Goal: Obtain resource: Download file/media

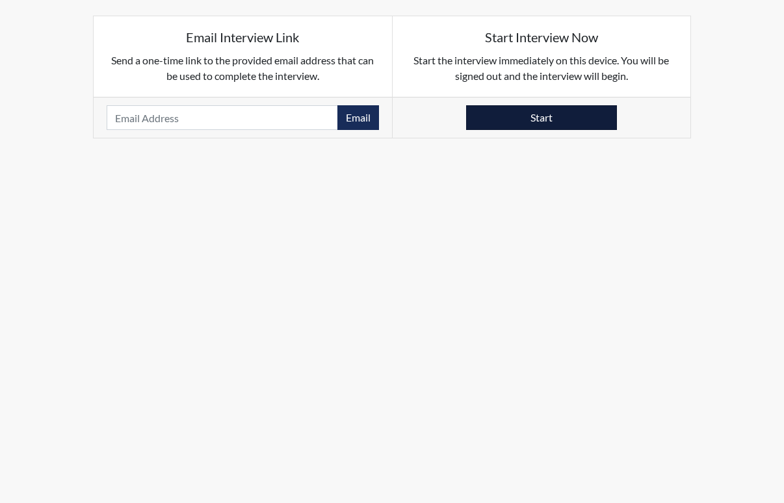
click at [572, 119] on button "Start" at bounding box center [541, 117] width 151 height 25
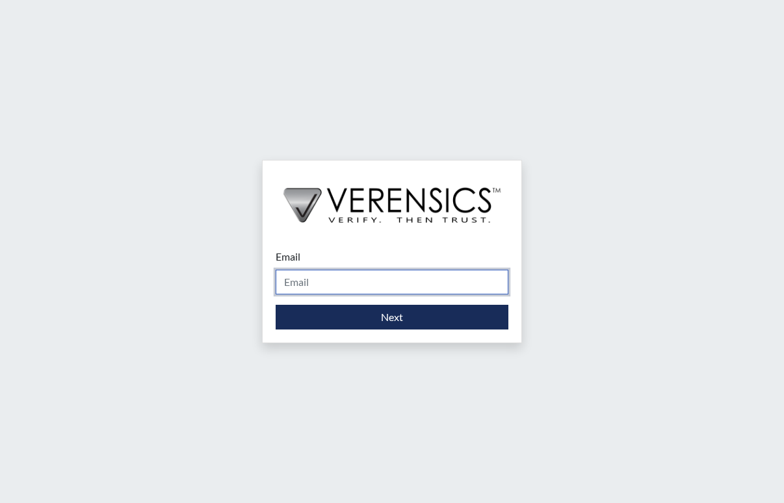
click at [309, 281] on input "Email" at bounding box center [392, 282] width 233 height 25
type input "[PERSON_NAME][EMAIL_ADDRESS][PERSON_NAME][DOMAIN_NAME]"
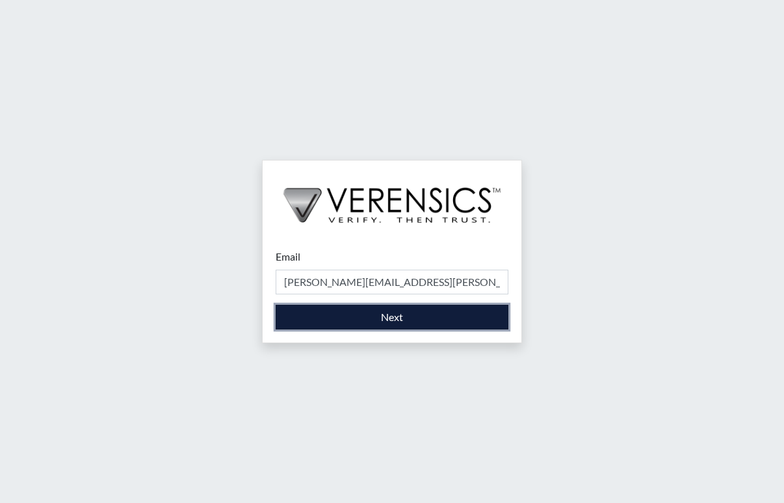
click at [344, 318] on button "Next" at bounding box center [392, 317] width 233 height 25
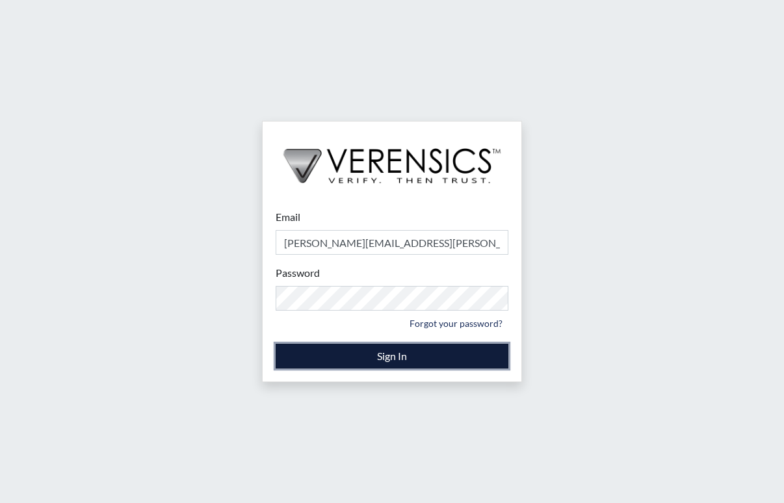
click at [362, 352] on button "Sign In" at bounding box center [392, 356] width 233 height 25
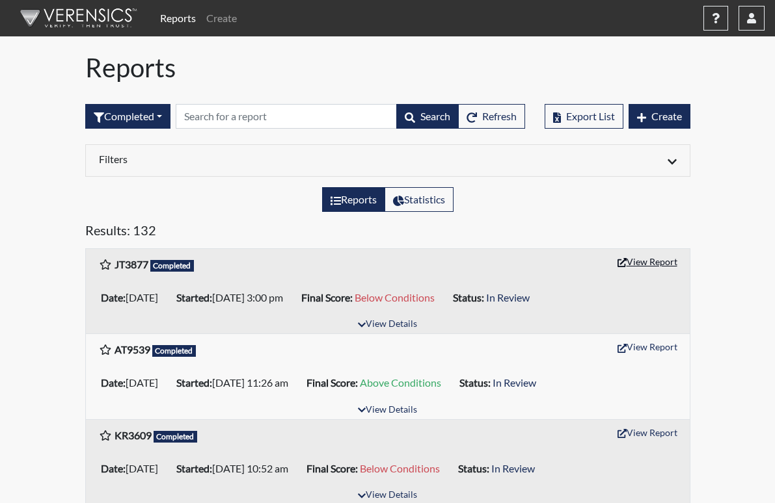
click at [626, 260] on icon "button" at bounding box center [621, 262] width 9 height 9
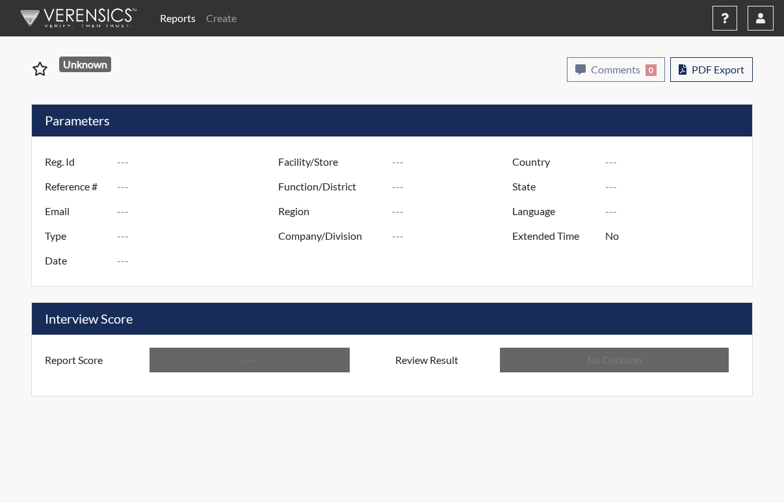
type input "JT3877"
type input "51125"
type input "---"
type input "Corrections Pre-Employment"
type input "[DATE]"
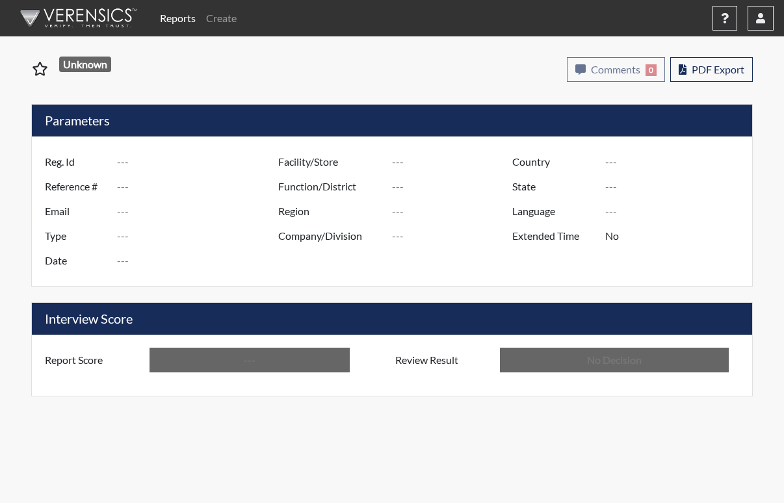
type input "[US_STATE] SP"
type input "[GEOGRAPHIC_DATA]"
type input "[US_STATE]"
type input "English"
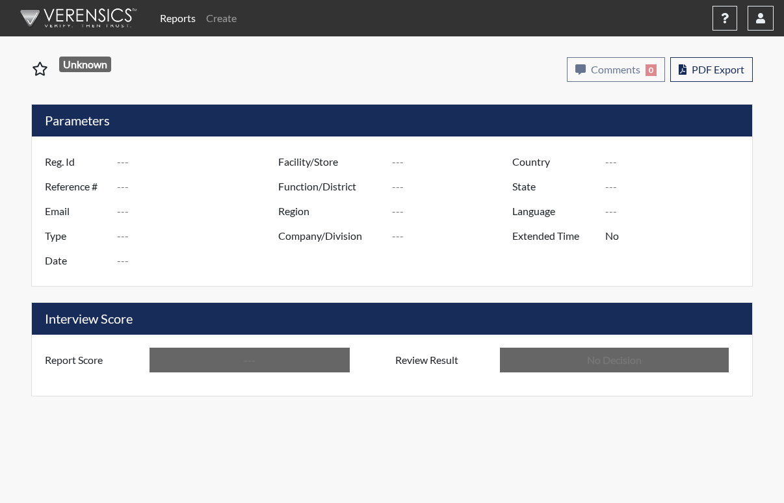
type input "Below Conditions"
type input "In Review"
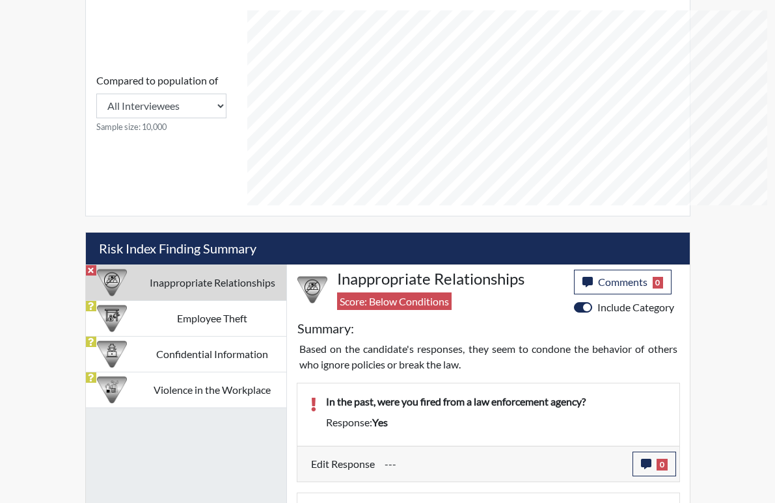
scroll to position [645, 0]
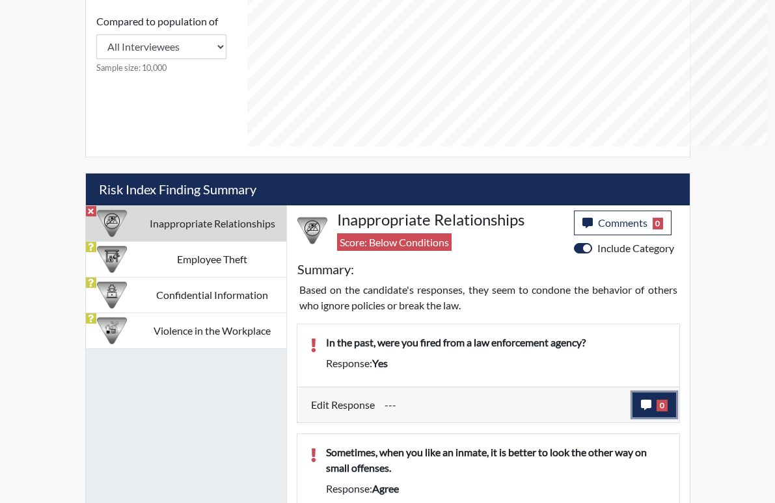
click at [651, 400] on icon "button" at bounding box center [646, 405] width 10 height 10
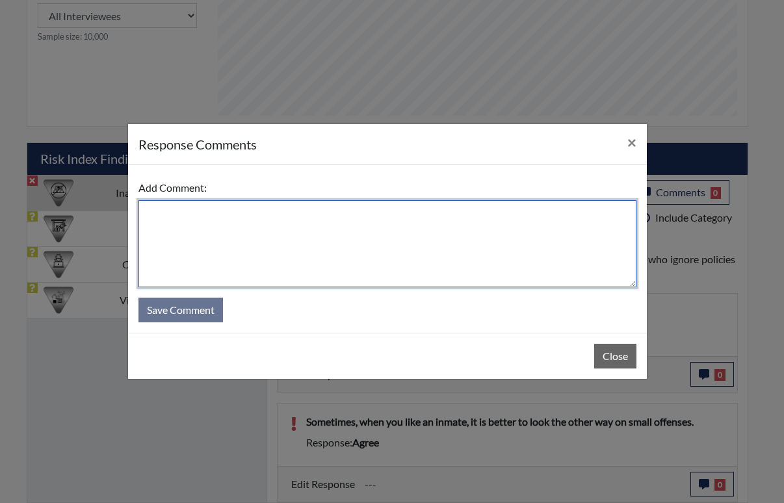
click at [166, 210] on textarea at bounding box center [388, 243] width 498 height 87
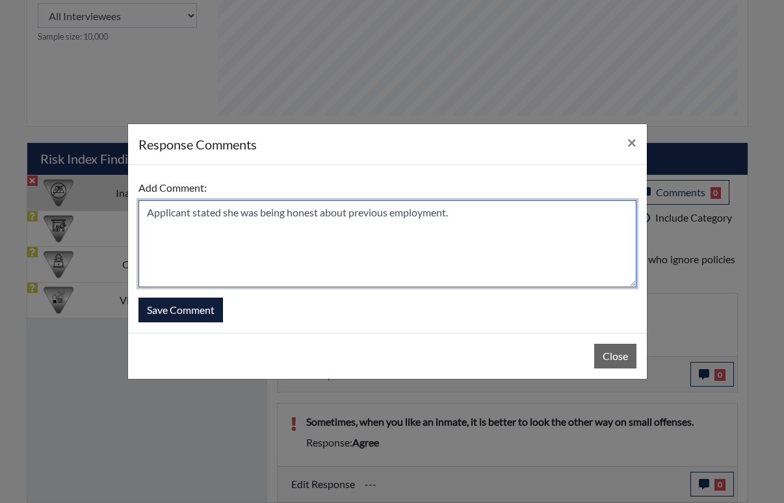
type textarea "Applicant stated she was being honest about previous employment."
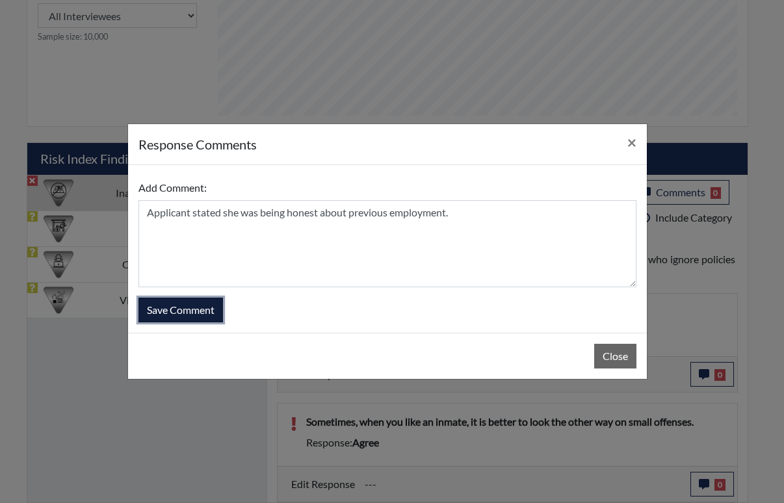
click at [203, 307] on button "Save Comment" at bounding box center [181, 310] width 85 height 25
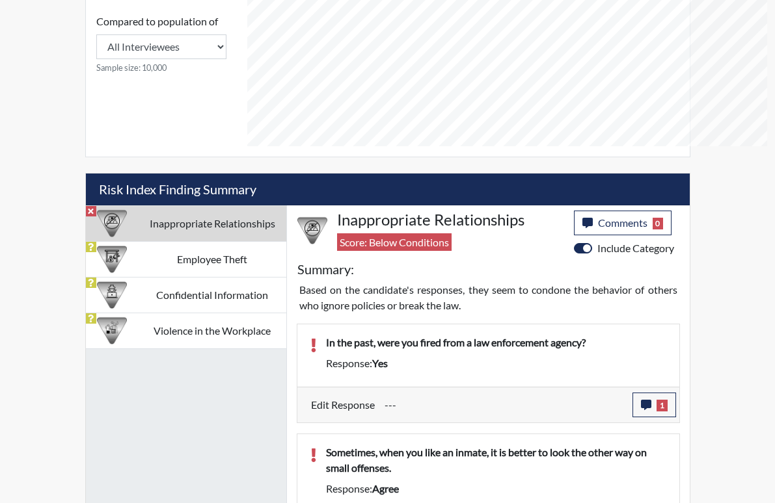
scroll to position [216, 540]
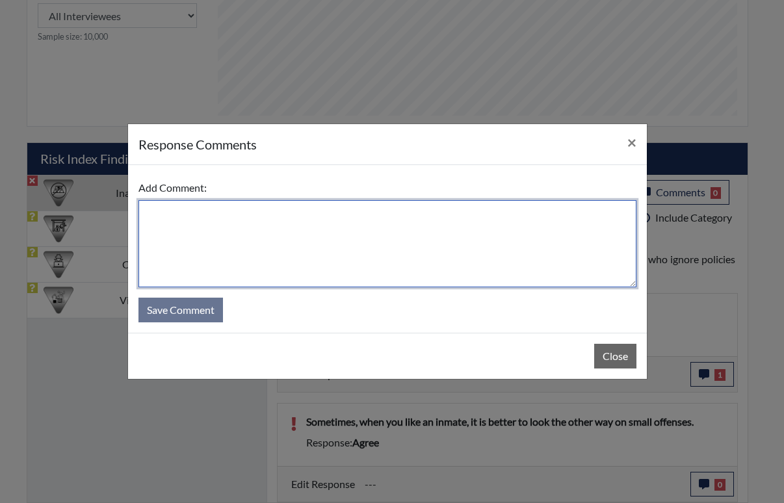
click at [168, 219] on textarea at bounding box center [388, 243] width 498 height 87
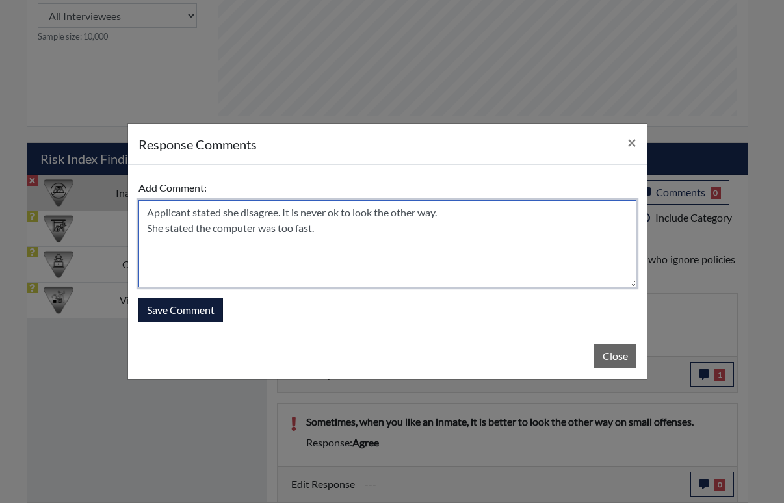
type textarea "Applicant stated she disagree. It is never ok to look the other way. She stated…"
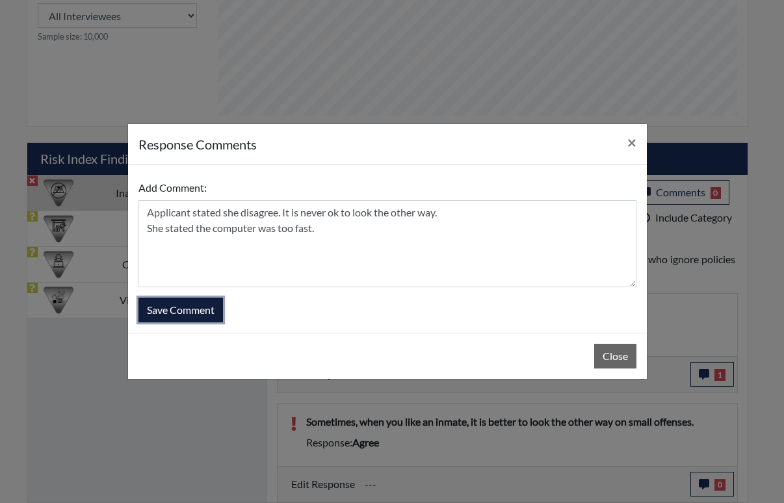
click at [186, 308] on button "Save Comment" at bounding box center [181, 310] width 85 height 25
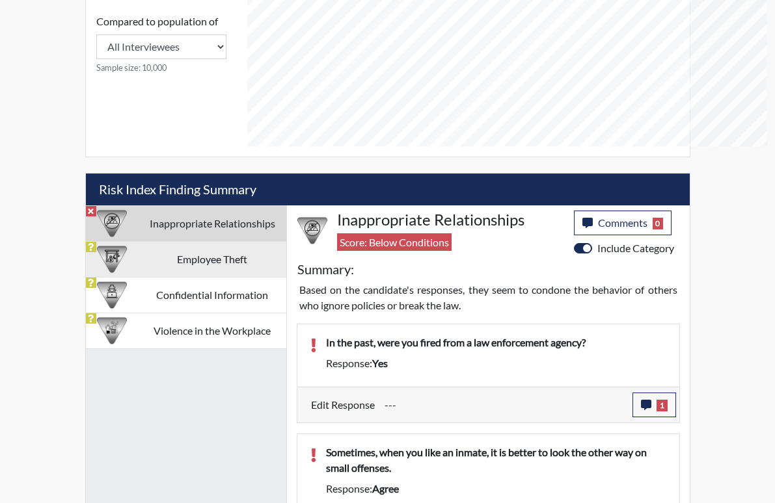
click at [172, 242] on td "Employee Theft" at bounding box center [213, 260] width 148 height 36
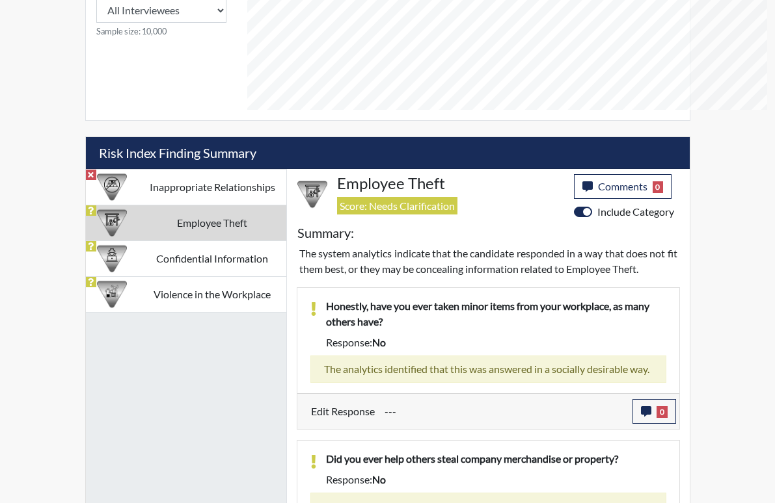
scroll to position [699, 0]
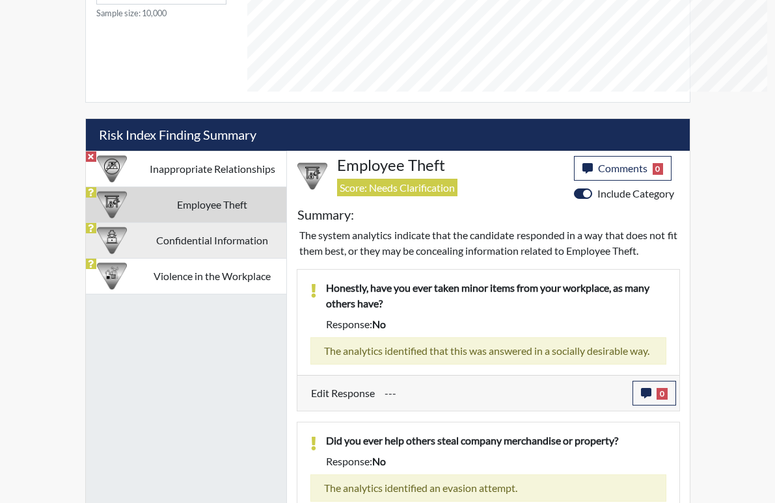
click at [172, 223] on td "Confidential Information" at bounding box center [213, 241] width 148 height 36
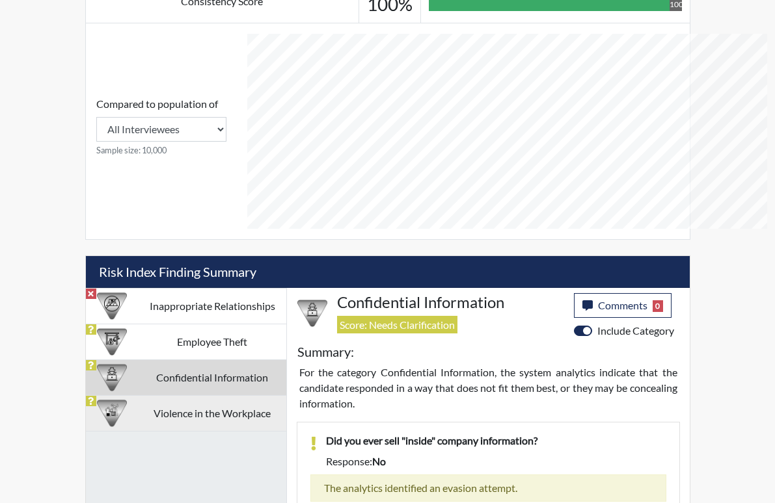
click at [202, 396] on td "Violence in the Workplace" at bounding box center [213, 414] width 148 height 36
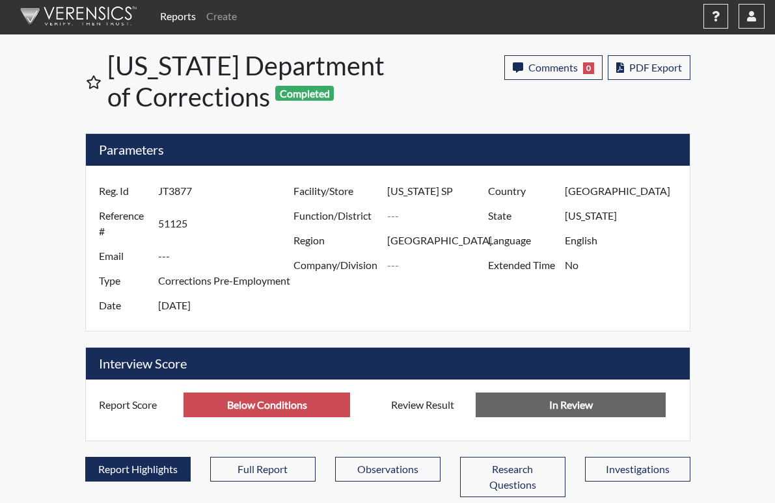
scroll to position [0, 0]
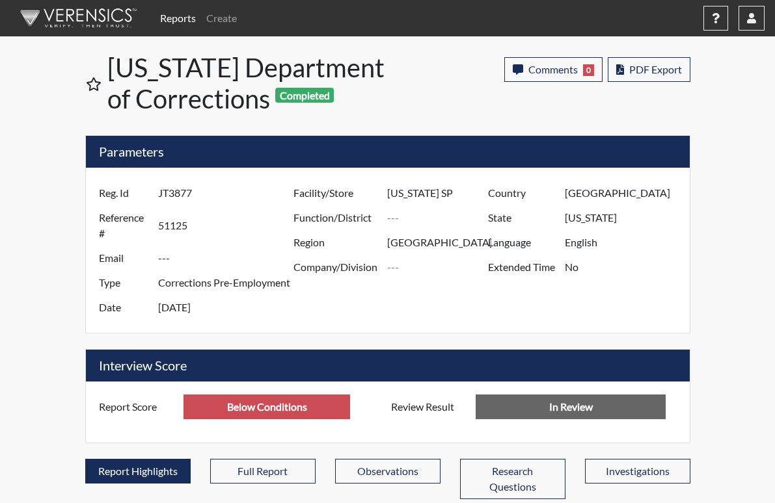
drag, startPoint x: 155, startPoint y: 196, endPoint x: 105, endPoint y: 194, distance: 50.7
click at [105, 194] on div "Reg. Id JT3877" at bounding box center [192, 193] width 207 height 25
drag, startPoint x: 105, startPoint y: 194, endPoint x: 130, endPoint y: 192, distance: 25.5
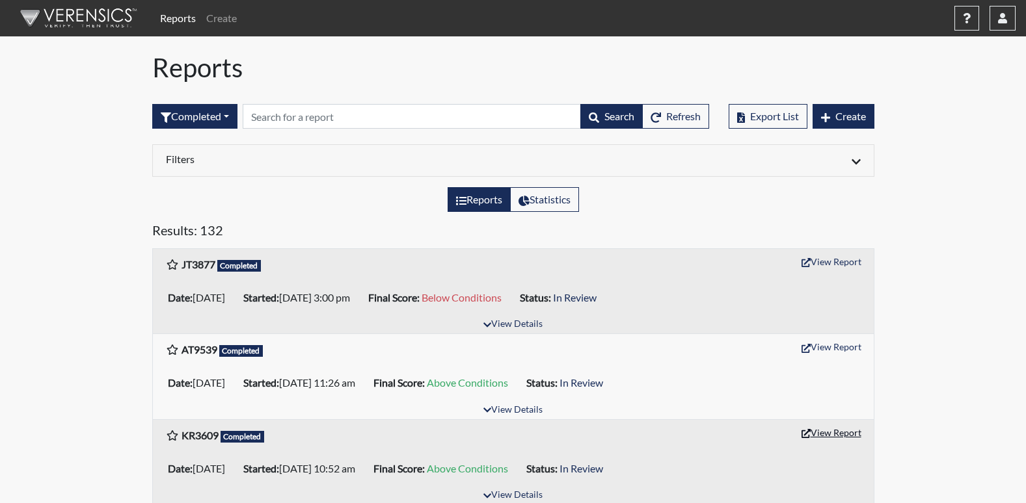
click at [830, 432] on button "View Report" at bounding box center [831, 433] width 72 height 20
click at [840, 264] on button "View Report" at bounding box center [831, 262] width 72 height 20
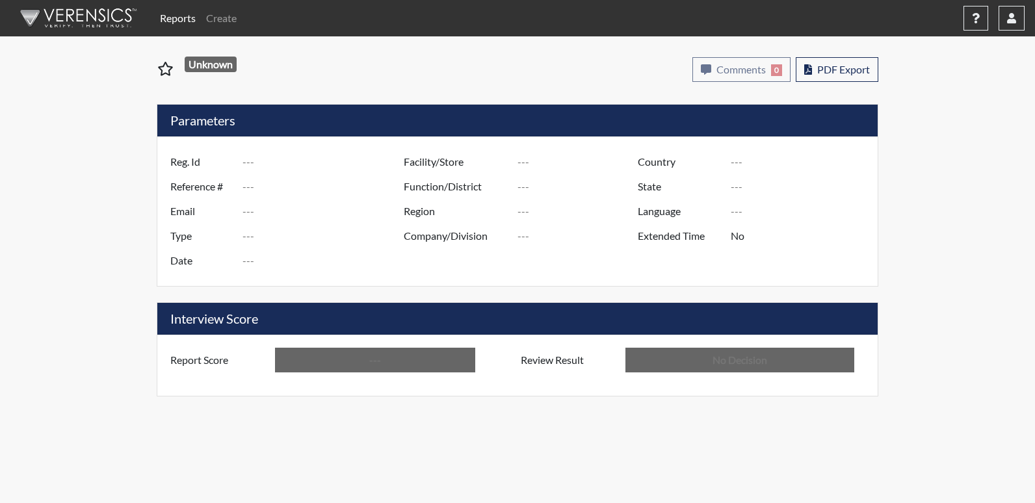
type input "KR3609"
type input "51110"
type input "[EMAIL_ADDRESS][DOMAIN_NAME]"
type input "Corrections Pre-Employment"
type input "[DATE]"
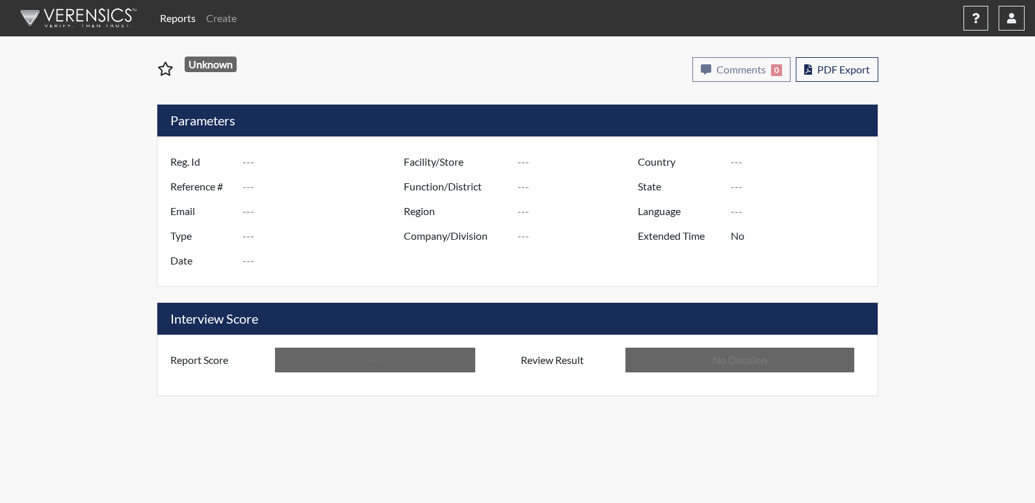
type input "[US_STATE] SP"
type input "[GEOGRAPHIC_DATA]"
type input "[US_STATE]"
type input "English"
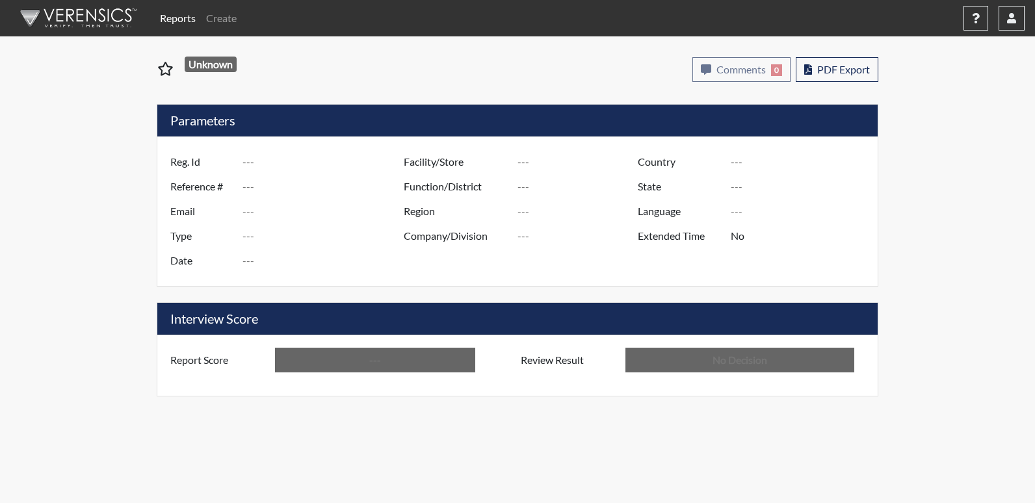
type input "Above Conditions"
type input "In Review"
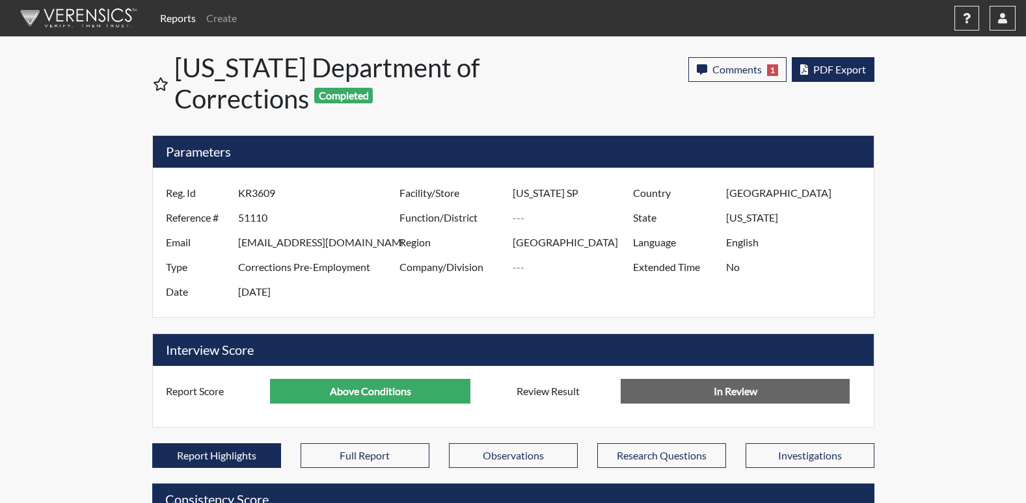
scroll to position [216, 540]
click at [829, 67] on span "PDF Export" at bounding box center [839, 69] width 53 height 12
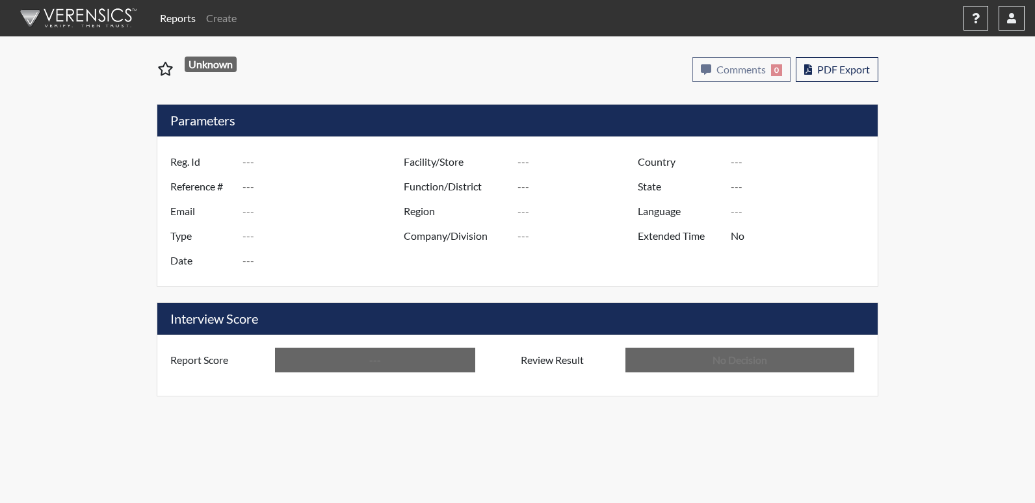
type input "JT3877"
type input "51125"
type input "---"
type input "Corrections Pre-Employment"
type input "[DATE]"
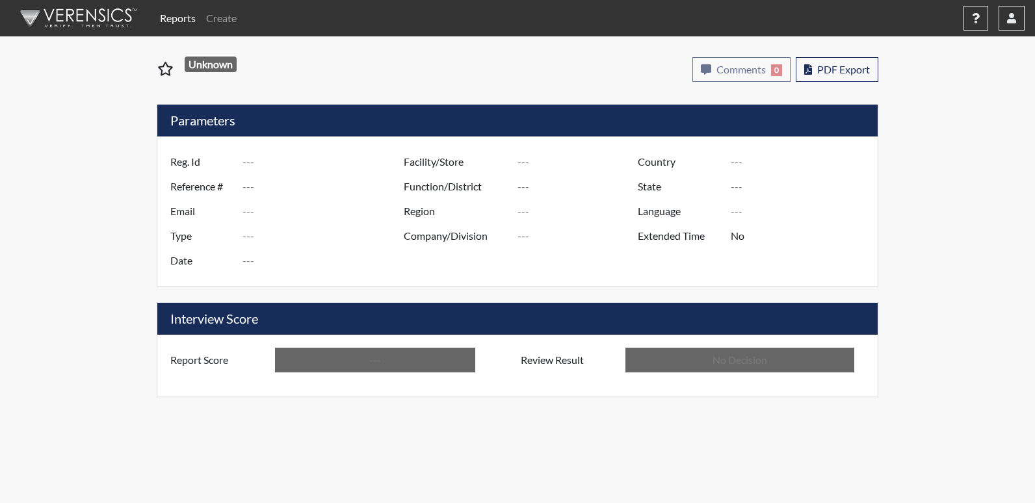
type input "[US_STATE] SP"
type input "[GEOGRAPHIC_DATA]"
type input "[US_STATE]"
type input "English"
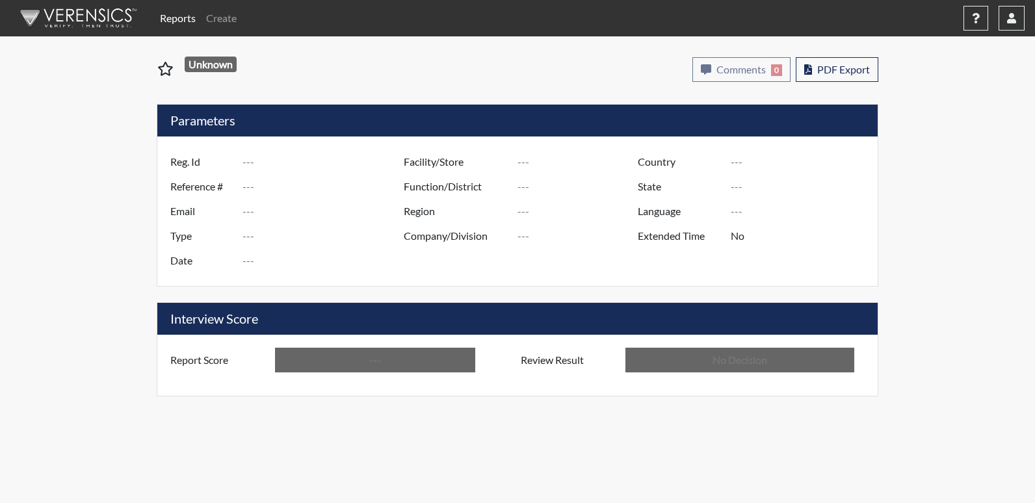
type input "Above Conditions"
type input "In Review"
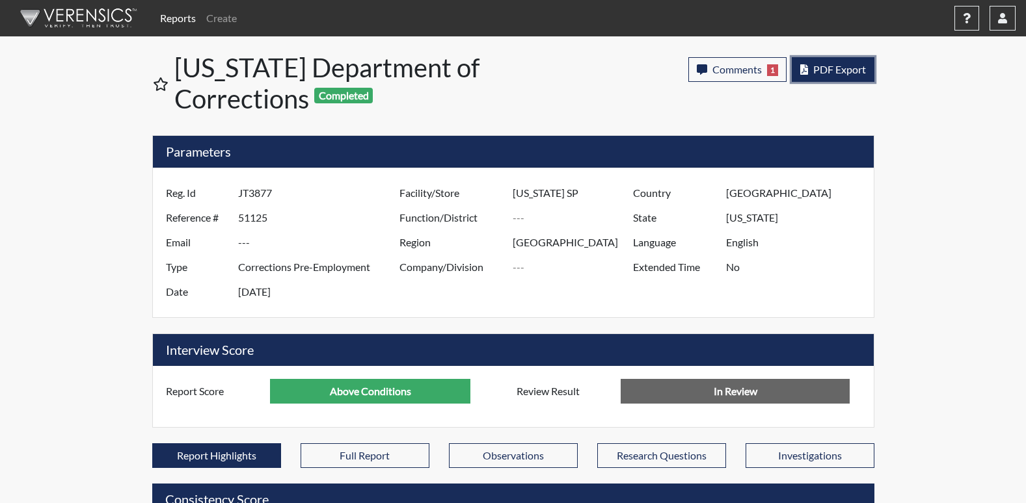
click at [851, 65] on span "PDF Export" at bounding box center [839, 69] width 53 height 12
